Goal: Information Seeking & Learning: Learn about a topic

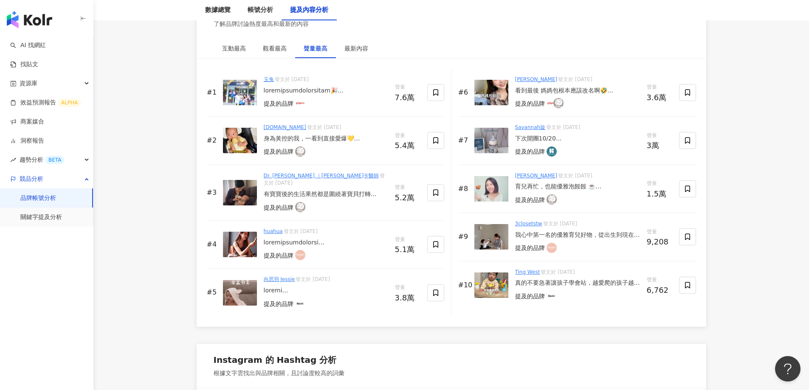
click at [289, 102] on div "提及的品牌" at bounding box center [279, 104] width 30 height 8
click at [295, 106] on div at bounding box center [300, 103] width 10 height 10
click at [282, 89] on div at bounding box center [326, 91] width 124 height 8
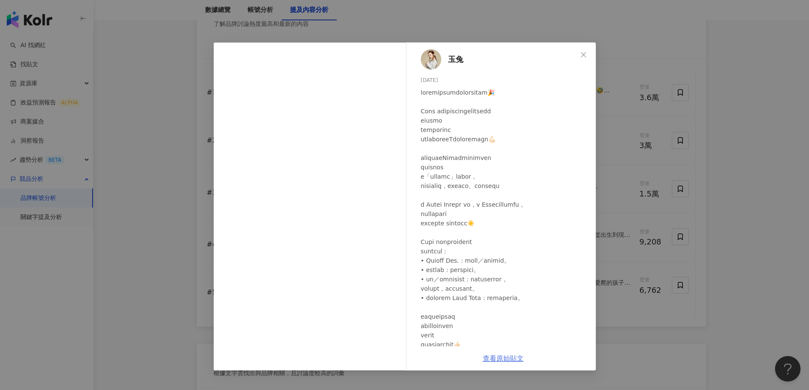
click at [495, 359] on link "查看原始貼文" at bounding box center [503, 359] width 41 height 8
click at [505, 357] on link "查看原始貼文" at bounding box center [503, 359] width 41 height 8
